Goal: Information Seeking & Learning: Learn about a topic

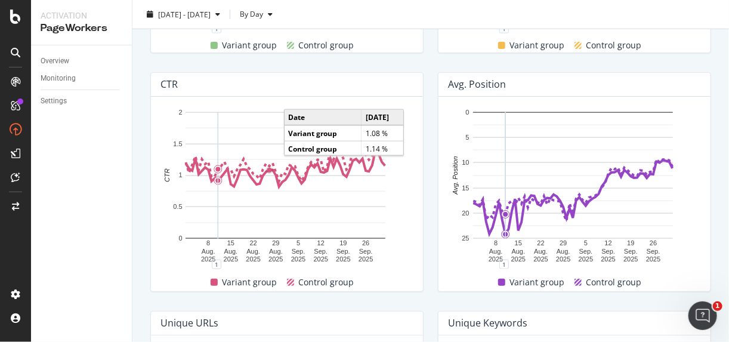
scroll to position [467, 0]
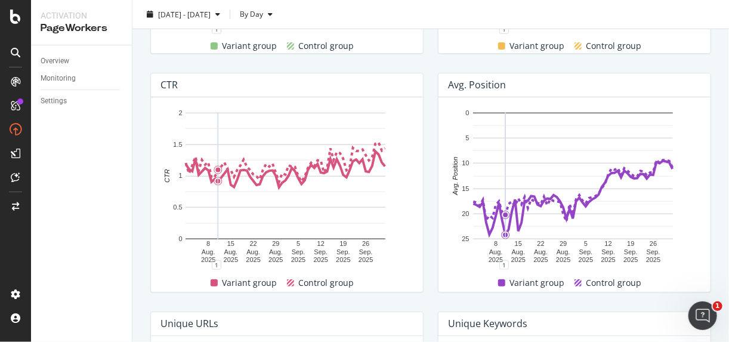
click at [140, 213] on div "Overview Reporting Split Test Disparity between the variant and control groups …" at bounding box center [430, 86] width 597 height 991
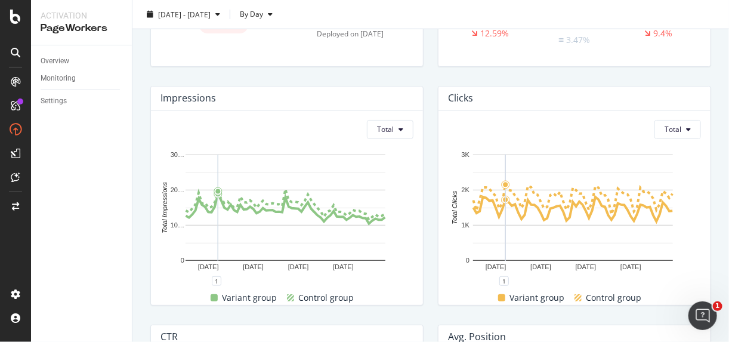
scroll to position [276, 0]
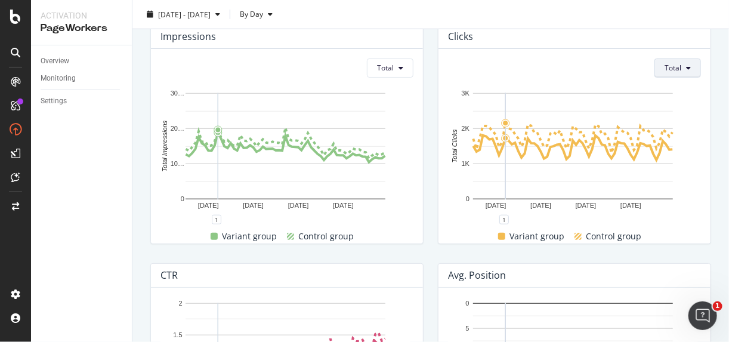
click at [668, 63] on span "Total" at bounding box center [673, 68] width 17 height 10
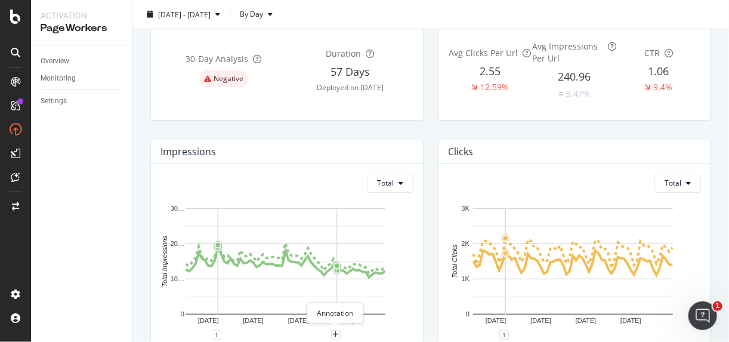
scroll to position [0, 0]
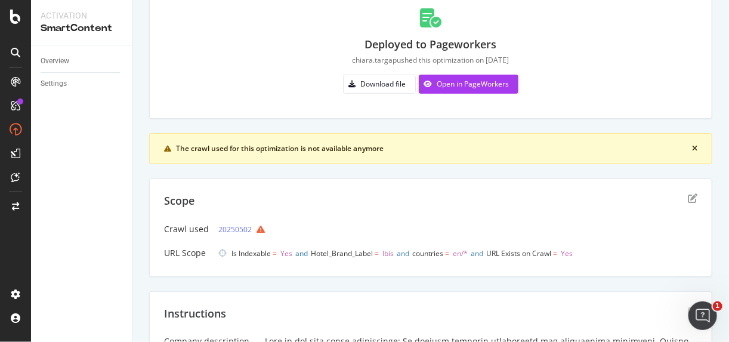
scroll to position [91, 0]
drag, startPoint x: 440, startPoint y: 77, endPoint x: 429, endPoint y: 86, distance: 14.0
click at [429, 86] on div "button" at bounding box center [428, 84] width 18 height 7
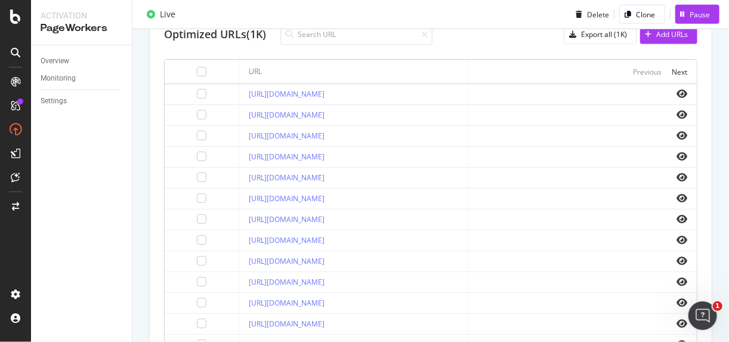
scroll to position [498, 0]
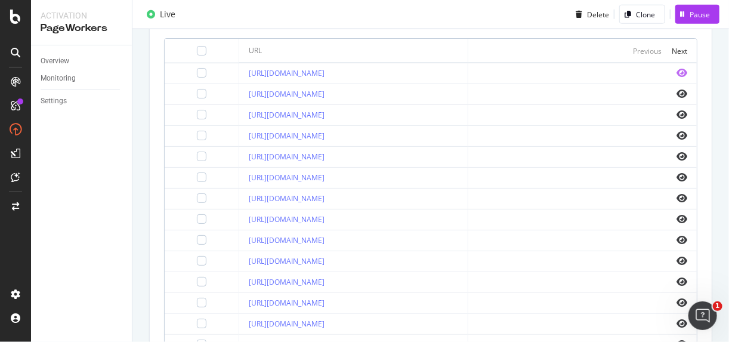
click at [677, 73] on icon "eye" at bounding box center [682, 73] width 11 height 10
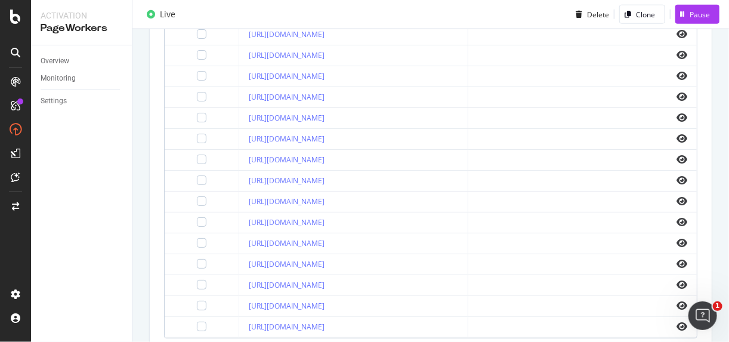
scroll to position [557, 0]
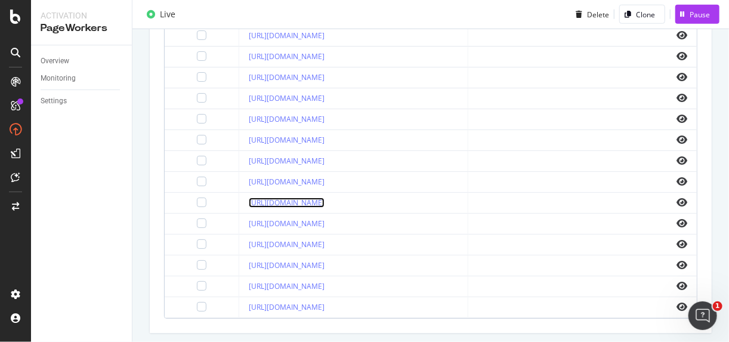
click at [317, 198] on link "[URL][DOMAIN_NAME]" at bounding box center [287, 203] width 76 height 10
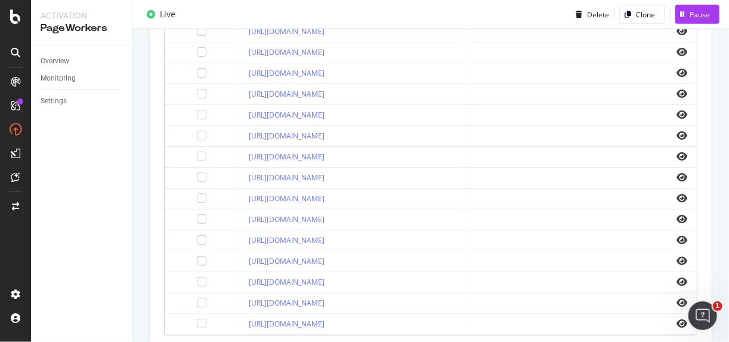
scroll to position [585, 0]
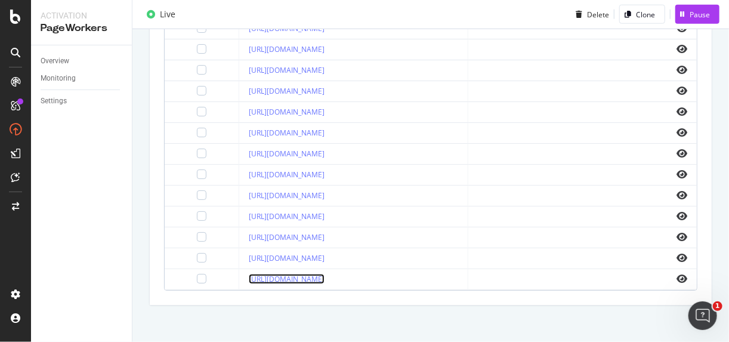
click at [325, 274] on link "[URL][DOMAIN_NAME]" at bounding box center [287, 279] width 76 height 10
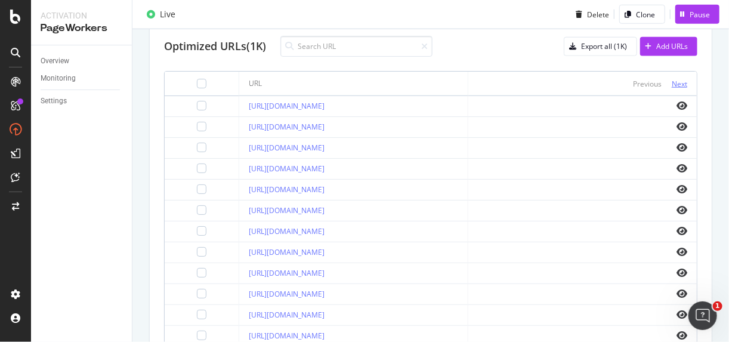
click at [672, 81] on div "Next" at bounding box center [680, 84] width 16 height 10
click at [325, 186] on link "[URL][DOMAIN_NAME]" at bounding box center [287, 189] width 76 height 10
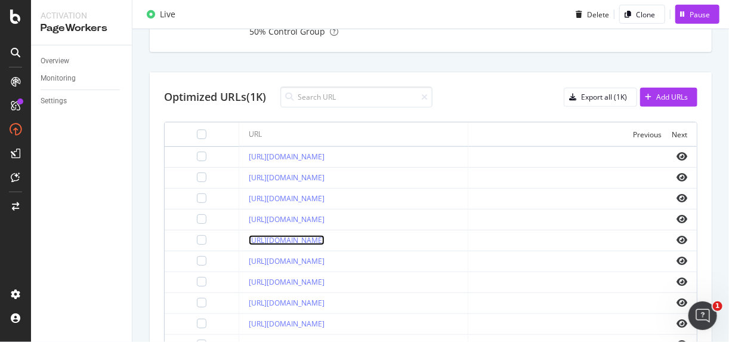
scroll to position [411, 0]
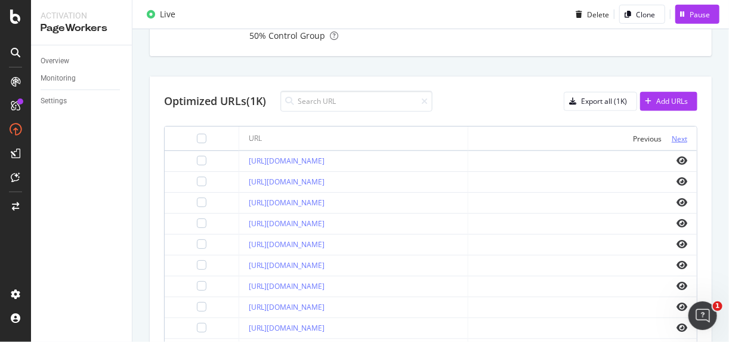
click at [672, 141] on div "Next" at bounding box center [680, 139] width 16 height 10
click at [674, 137] on div "Next" at bounding box center [680, 139] width 16 height 10
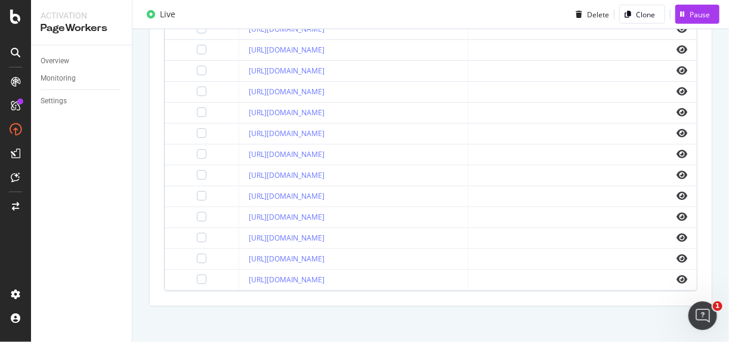
scroll to position [585, 0]
click at [325, 254] on link "[URL][DOMAIN_NAME]" at bounding box center [287, 258] width 76 height 10
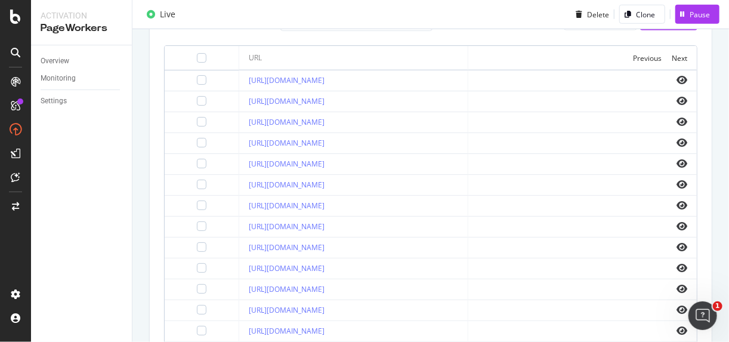
scroll to position [487, 0]
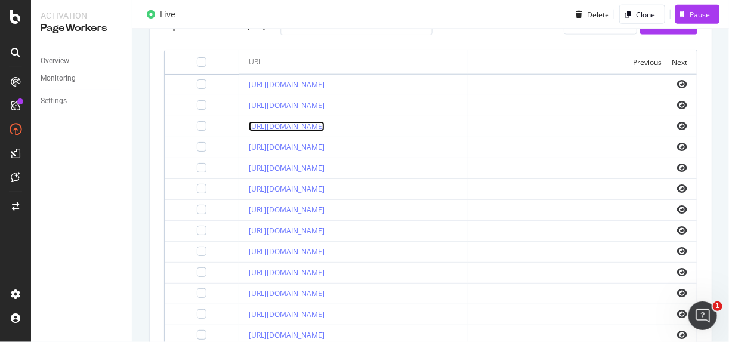
click at [297, 121] on link "[URL][DOMAIN_NAME]" at bounding box center [287, 126] width 76 height 10
